Goal: Task Accomplishment & Management: Manage account settings

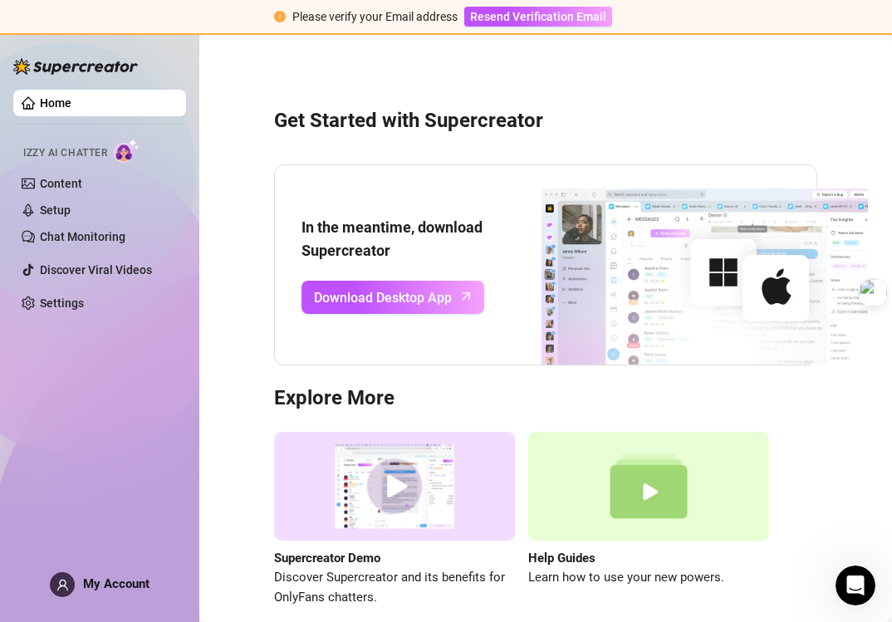
scroll to position [3, 0]
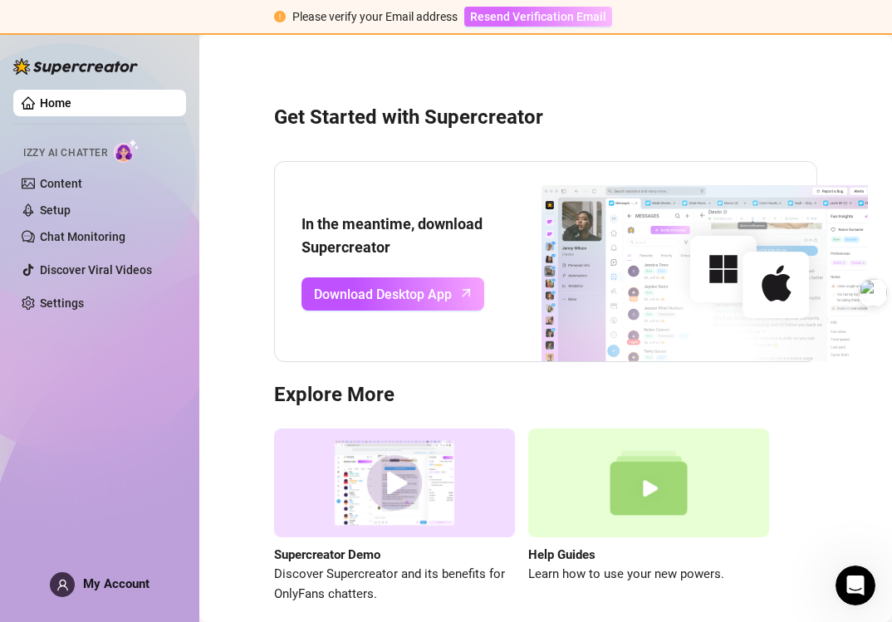
click at [487, 14] on span "Resend Verification Email" at bounding box center [538, 16] width 136 height 13
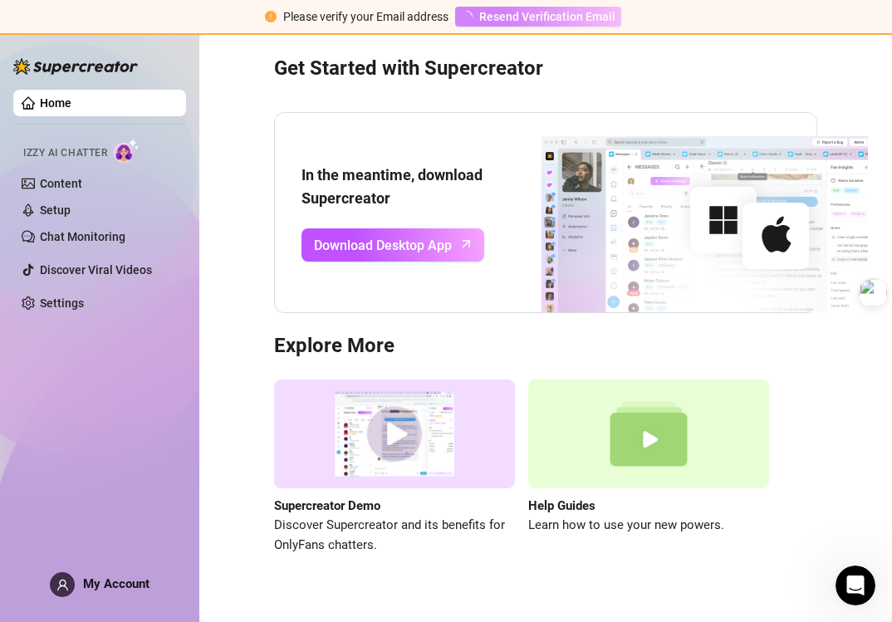
scroll to position [51, 0]
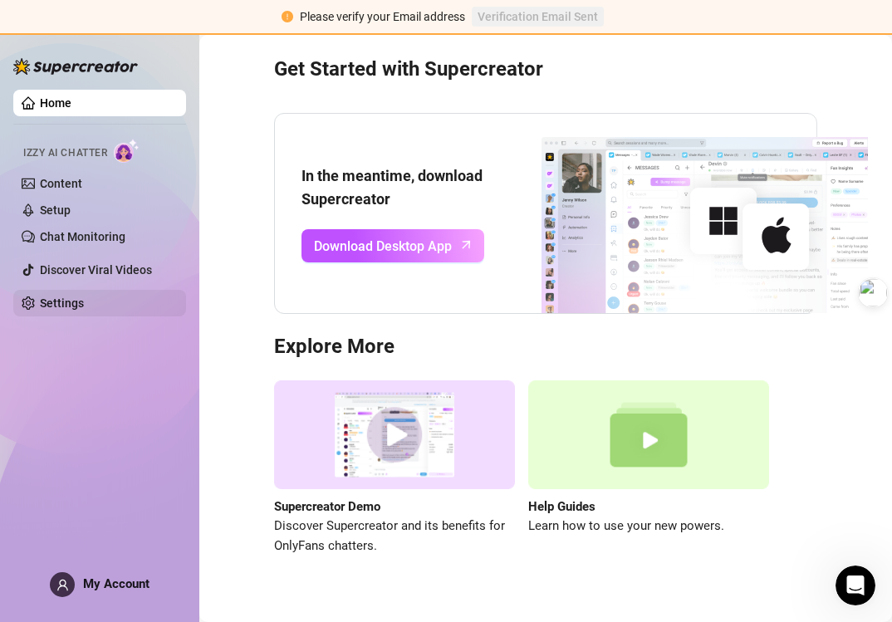
click at [61, 303] on link "Settings" at bounding box center [62, 302] width 44 height 13
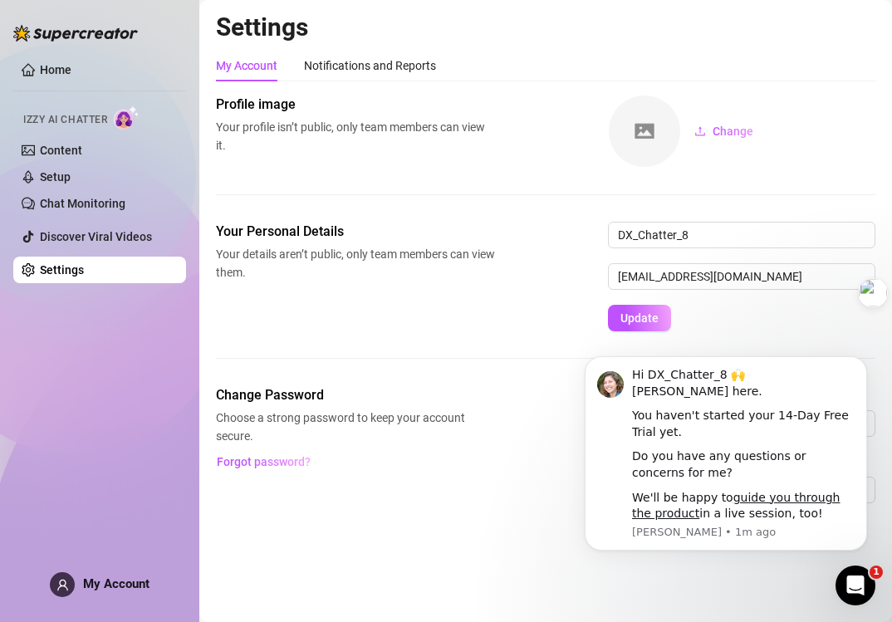
click at [106, 584] on span "My Account" at bounding box center [116, 583] width 66 height 15
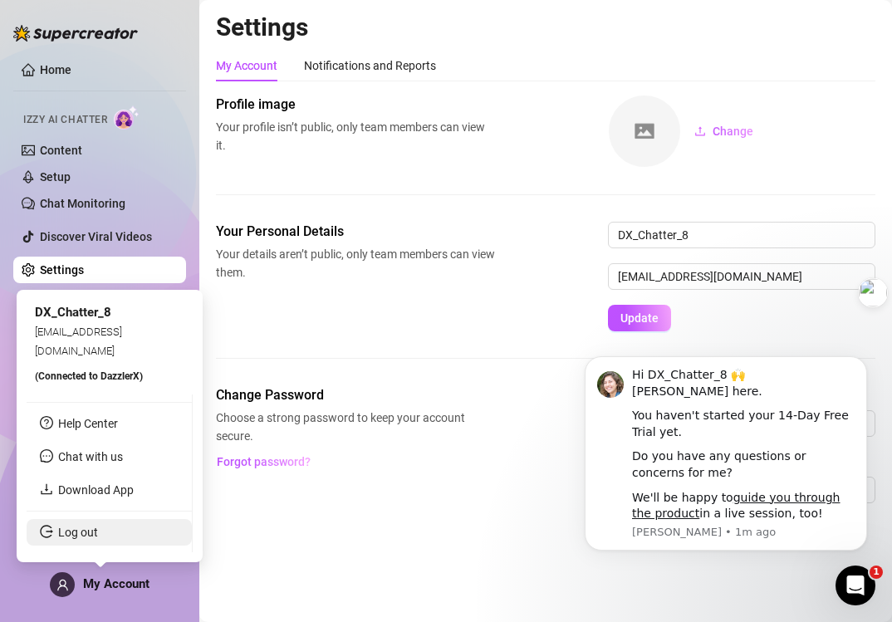
click at [98, 528] on link "Log out" at bounding box center [78, 532] width 40 height 13
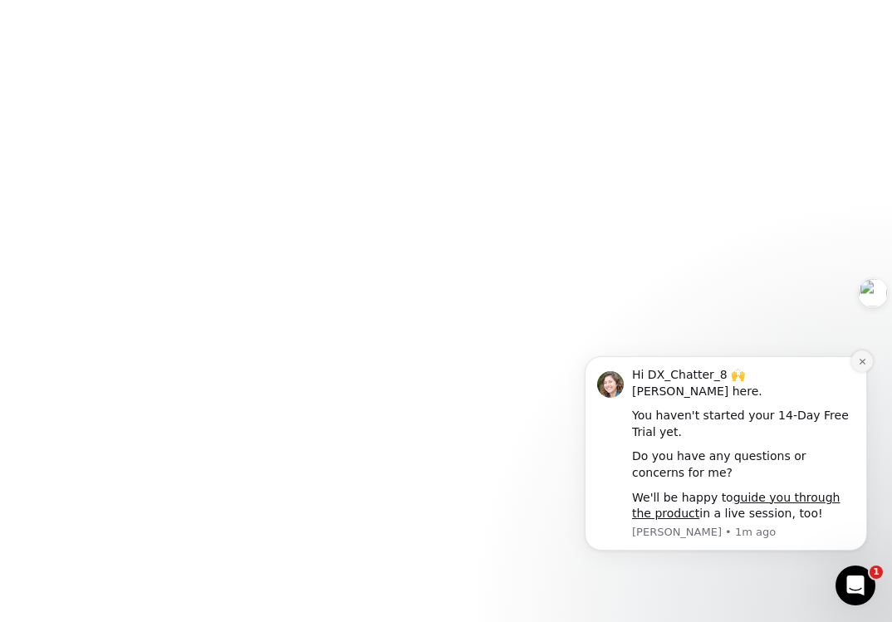
click at [864, 366] on icon "Dismiss notification" at bounding box center [862, 361] width 9 height 9
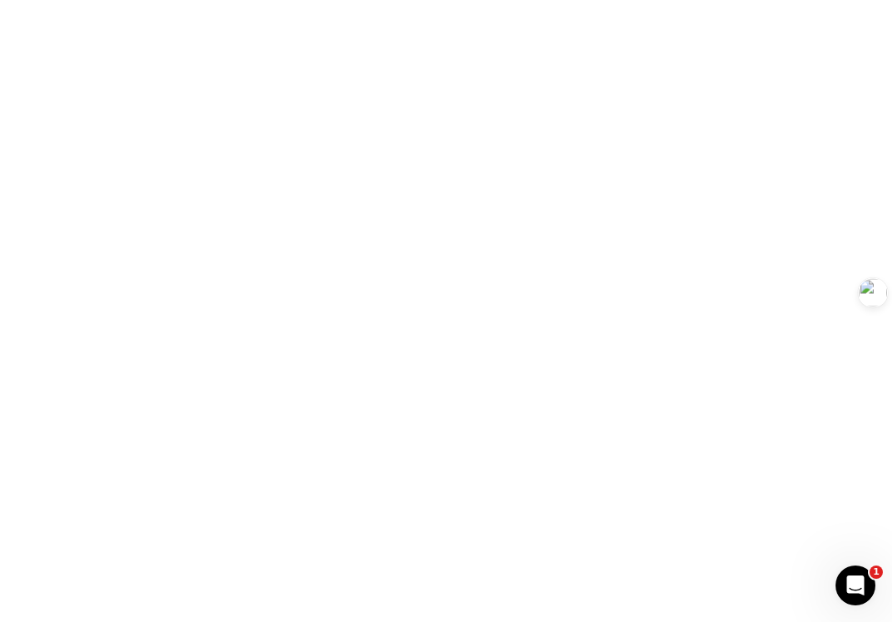
click at [593, 200] on body "1" at bounding box center [446, 311] width 892 height 622
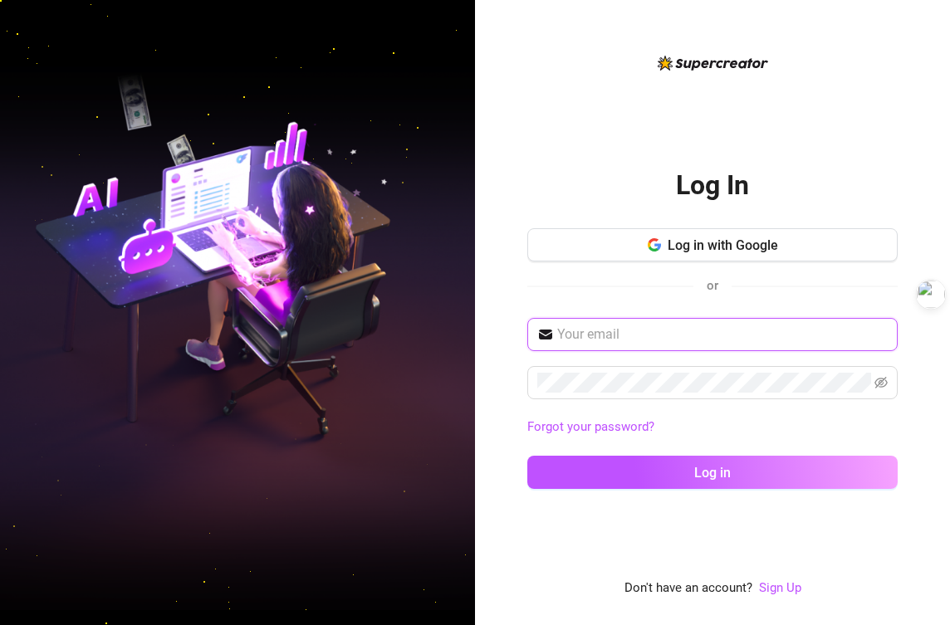
click at [652, 327] on input "text" at bounding box center [722, 335] width 330 height 20
click at [766, 580] on link "Sign Up" at bounding box center [780, 587] width 42 height 15
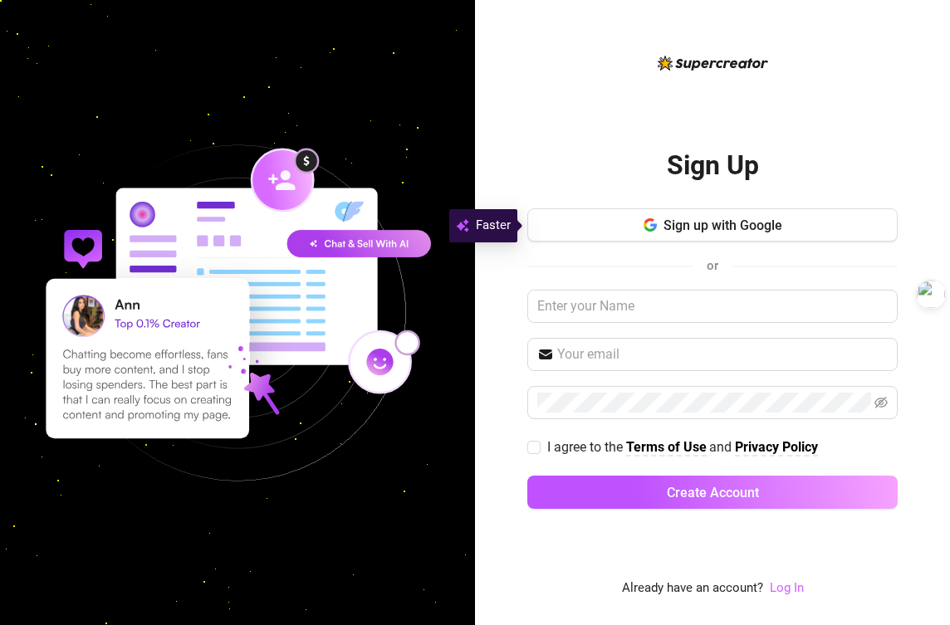
click at [787, 578] on div "Sign Up Sign up with Google or I agree to the Terms of Use and Privacy Policy C…" at bounding box center [712, 326] width 370 height 546
click at [785, 590] on link "Log In" at bounding box center [787, 587] width 34 height 15
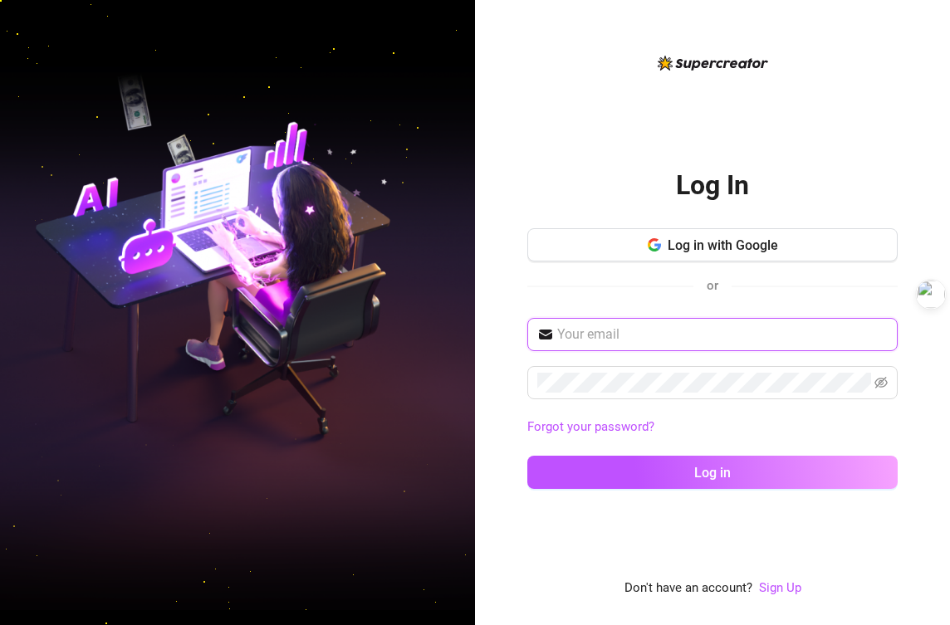
type input "[EMAIL_ADDRESS][DOMAIN_NAME]"
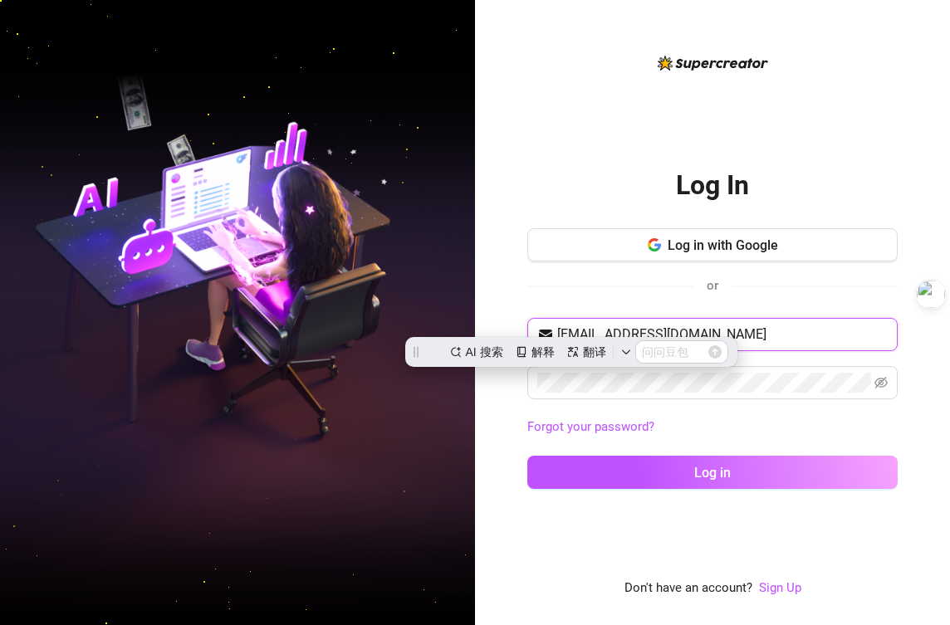
click at [741, 326] on input "[EMAIL_ADDRESS][DOMAIN_NAME]" at bounding box center [722, 335] width 330 height 20
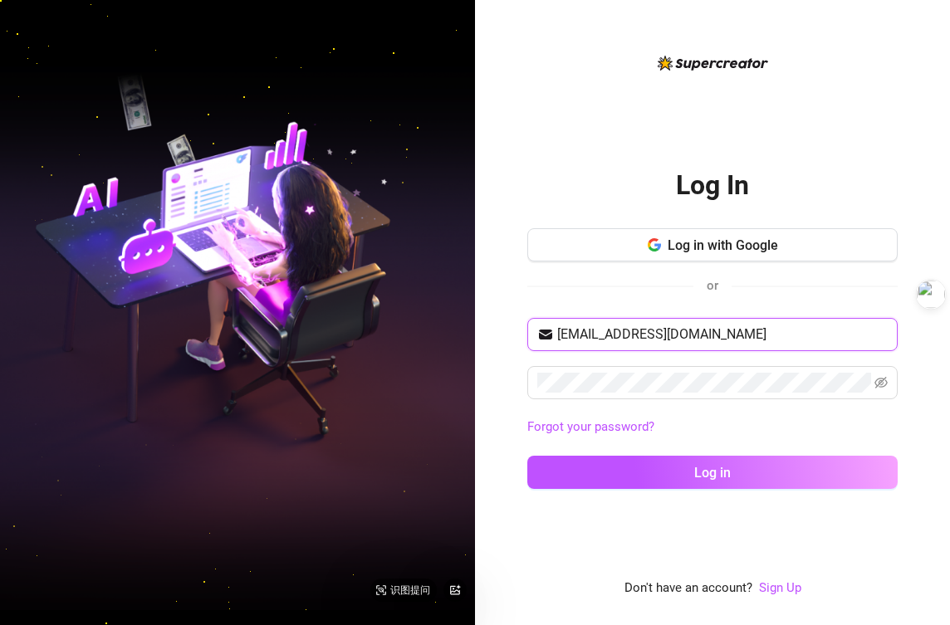
drag, startPoint x: 744, startPoint y: 333, endPoint x: 458, endPoint y: 330, distance: 285.6
click at [458, 330] on div "Log In Log in with Google or dx_chatter_8@itslivestar.com Forgot your password?…" at bounding box center [475, 312] width 950 height 625
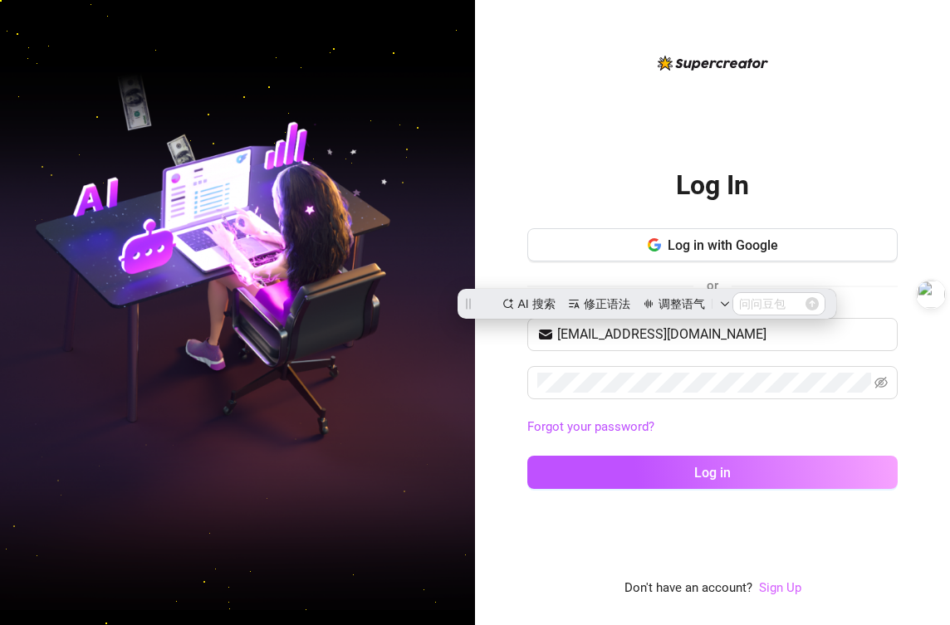
click at [780, 586] on link "Sign Up" at bounding box center [780, 587] width 42 height 15
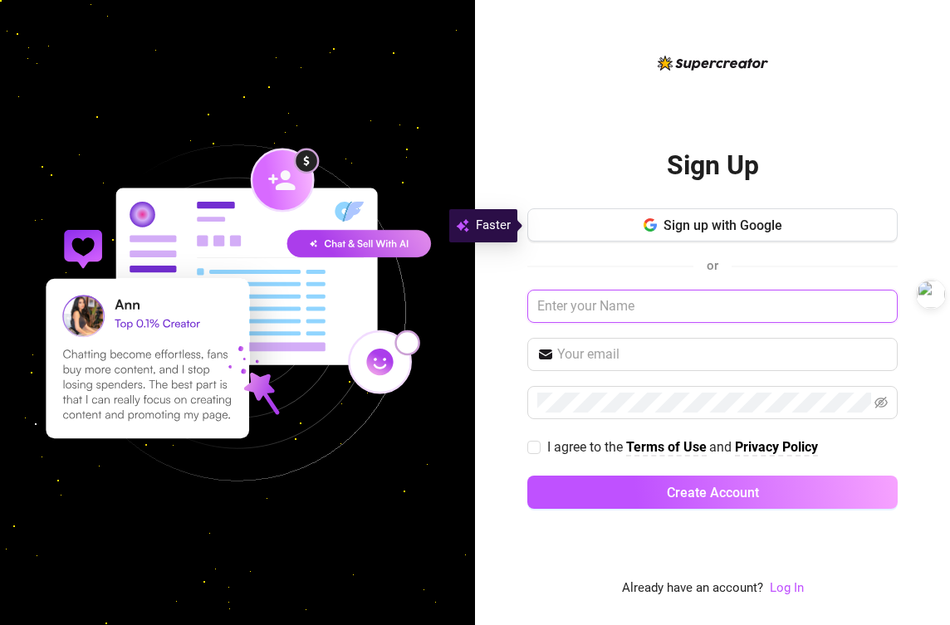
paste input "DX_Chatter_2"
type input "DX_Chatter_2"
click at [459, 444] on img at bounding box center [237, 313] width 475 height 475
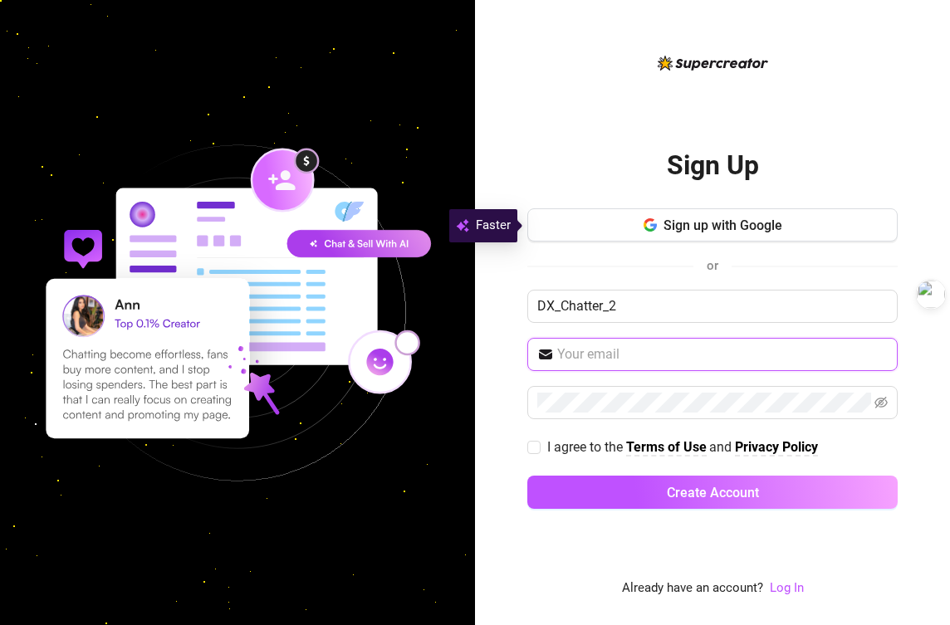
paste input "dx_chatter_2@itslivestar.com"
type input "dx_chatter_2@itslivestar.com"
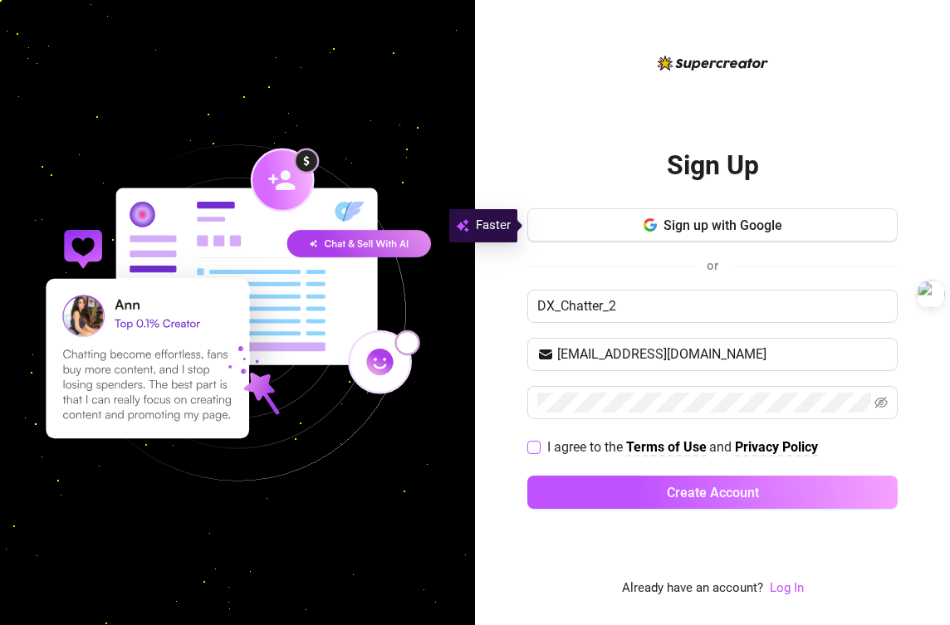
click at [530, 444] on input "I agree to the Terms of Use and Privacy Policy" at bounding box center [533, 447] width 12 height 12
checkbox input "true"
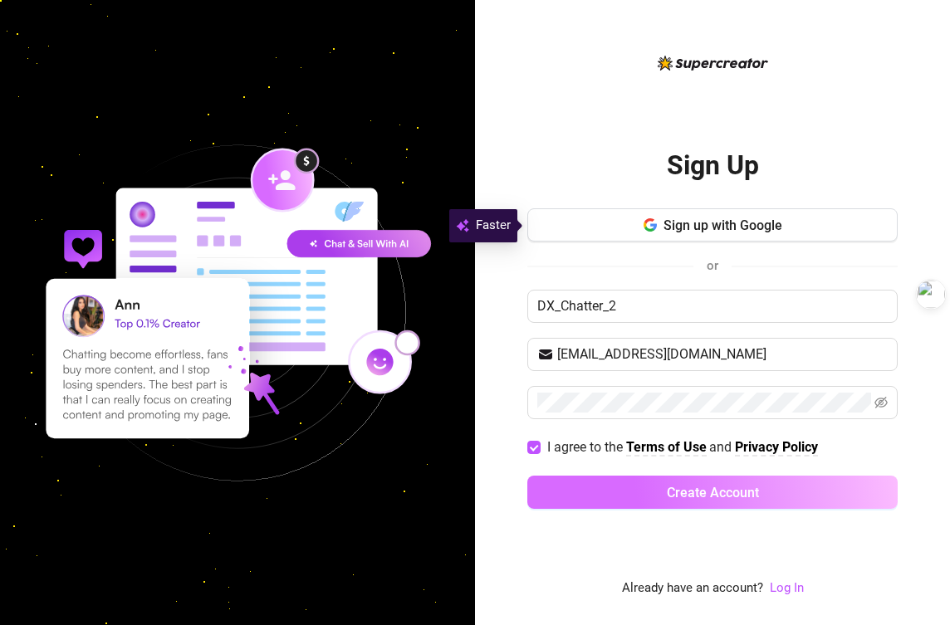
click at [568, 485] on button "Create Account" at bounding box center [712, 492] width 370 height 33
